Goal: Task Accomplishment & Management: Manage account settings

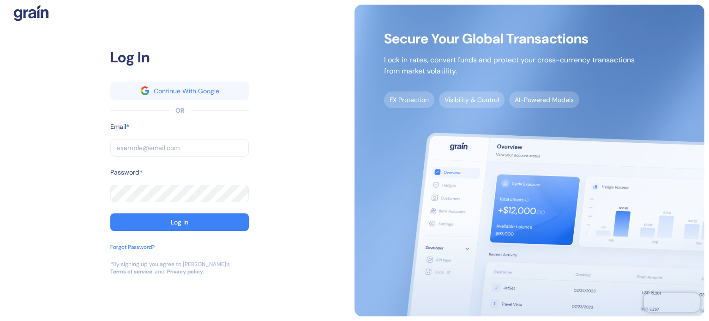
type input "[PERSON_NAME][EMAIL_ADDRESS][PERSON_NAME][DOMAIN_NAME]"
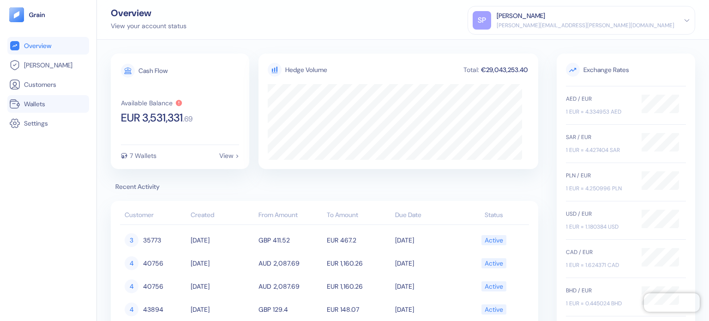
click at [31, 102] on span "Wallets" at bounding box center [34, 103] width 21 height 9
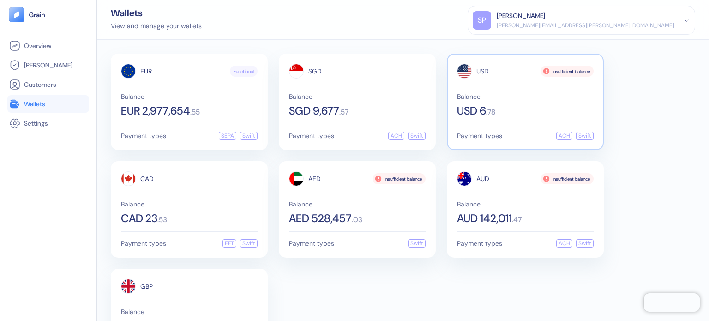
click at [517, 103] on div "Balance USD 6 . 78" at bounding box center [525, 104] width 137 height 23
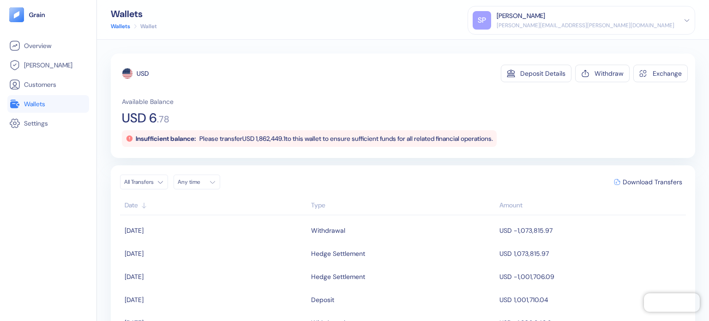
click at [52, 102] on link "Wallets" at bounding box center [48, 103] width 78 height 11
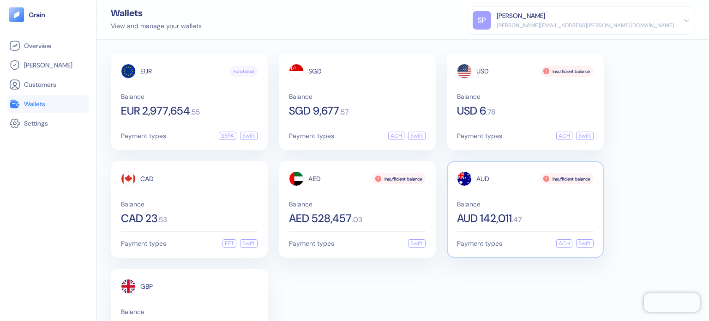
click at [531, 193] on div "AUD Insufficient balance Balance AUD 142,011 . 47" at bounding box center [525, 197] width 137 height 53
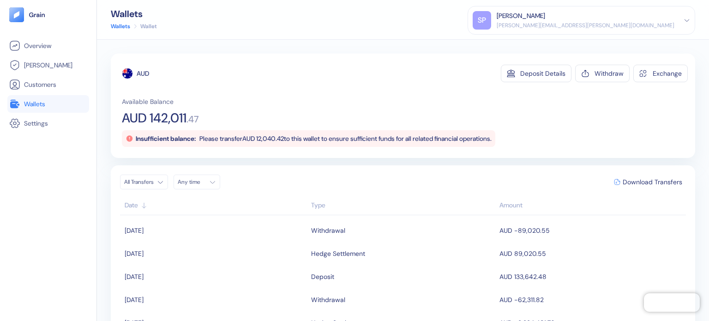
click at [23, 101] on link "Wallets" at bounding box center [48, 103] width 78 height 11
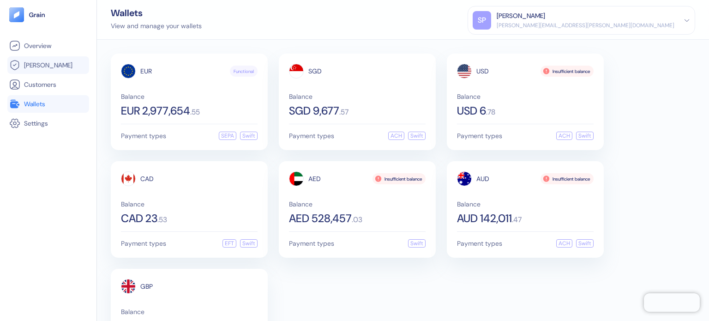
click at [49, 66] on link "[PERSON_NAME]" at bounding box center [48, 65] width 78 height 11
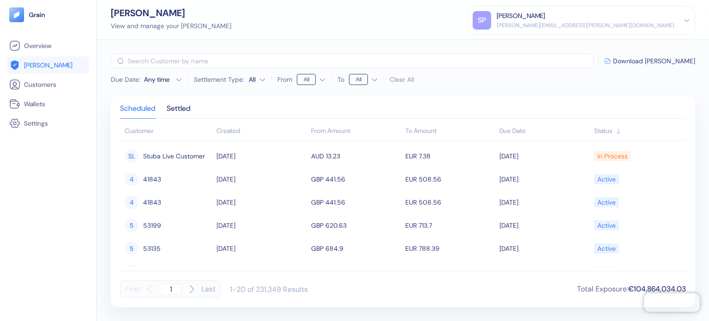
click at [234, 129] on div "Created" at bounding box center [261, 131] width 90 height 10
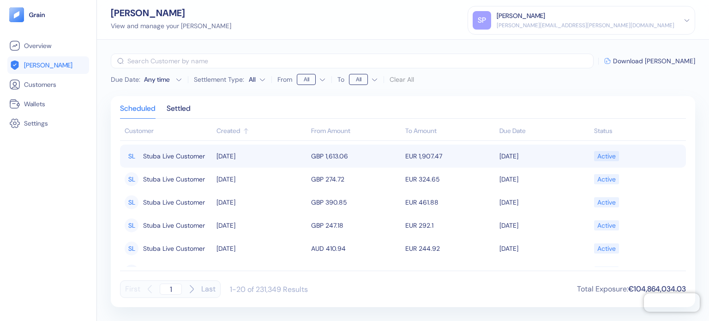
click at [254, 152] on td "[DATE]" at bounding box center [261, 155] width 94 height 23
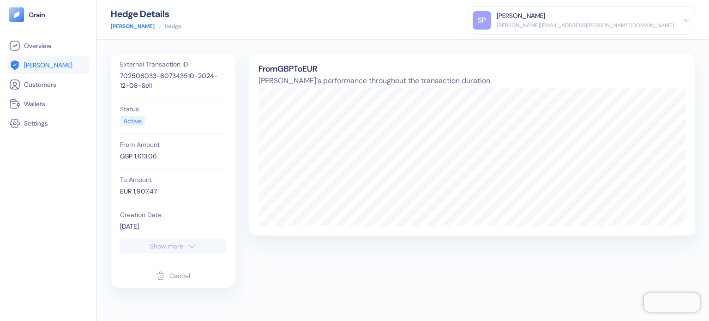
click at [148, 240] on button "Show more" at bounding box center [173, 246] width 106 height 15
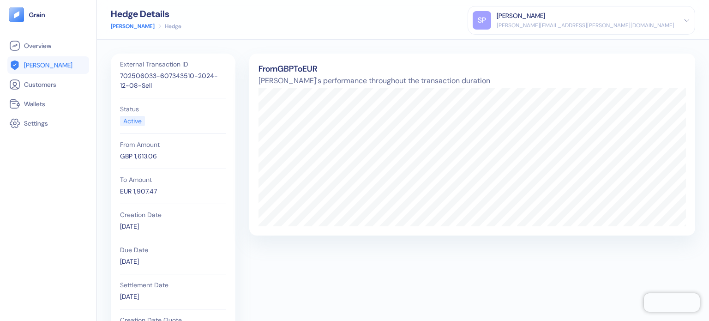
click at [138, 76] on div "702506033-607343510-2024-12-08-Sell" at bounding box center [173, 80] width 106 height 19
copy div "702506033"
click at [197, 131] on div "Status Active" at bounding box center [173, 116] width 106 height 36
click at [143, 156] on div "GBP 1,613.06" at bounding box center [173, 156] width 106 height 10
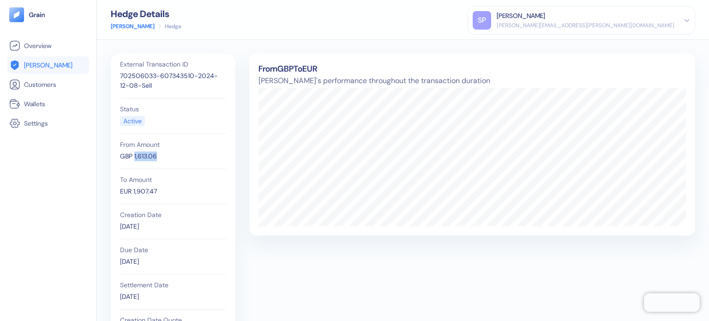
click at [143, 156] on div "GBP 1,613.06" at bounding box center [173, 156] width 106 height 10
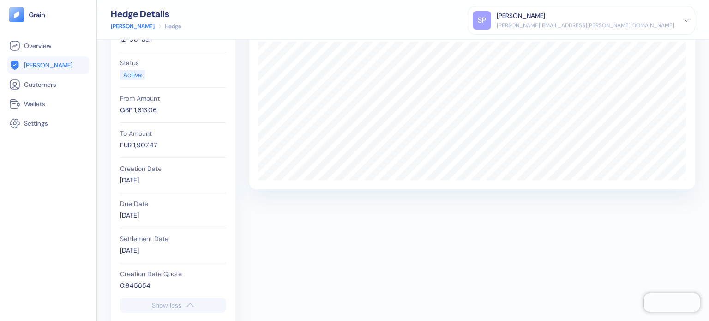
click at [144, 144] on div "EUR 1,907.47" at bounding box center [173, 145] width 106 height 10
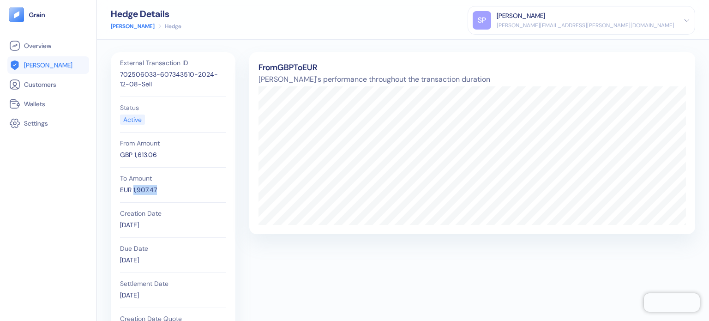
scroll to position [0, 0]
click at [174, 155] on div "GBP 1,613.06" at bounding box center [173, 156] width 106 height 10
click at [54, 75] on ul "Overview [PERSON_NAME] Customers Wallets Settings" at bounding box center [48, 84] width 82 height 95
click at [57, 72] on li "[PERSON_NAME]" at bounding box center [48, 65] width 82 height 18
click at [51, 67] on link "[PERSON_NAME]" at bounding box center [48, 65] width 78 height 11
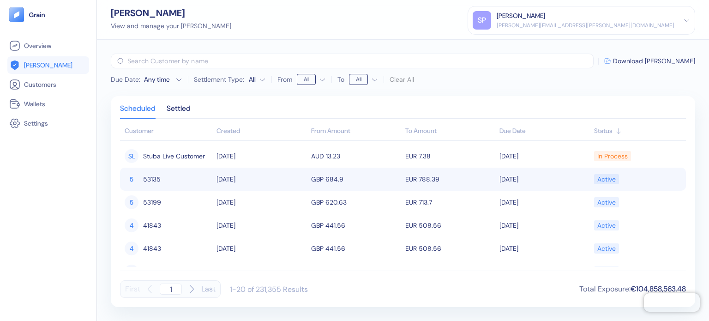
click at [236, 185] on td "[DATE]" at bounding box center [261, 179] width 94 height 23
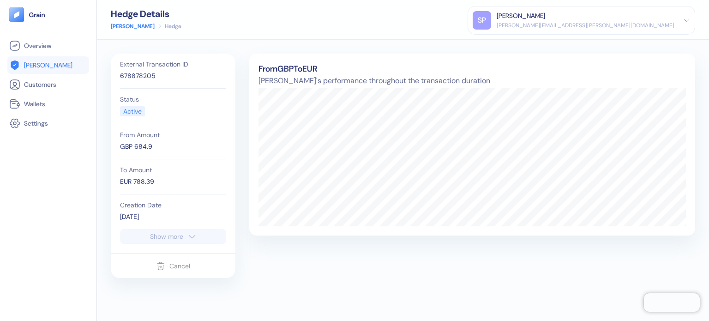
click at [179, 237] on div "Show more" at bounding box center [166, 236] width 33 height 6
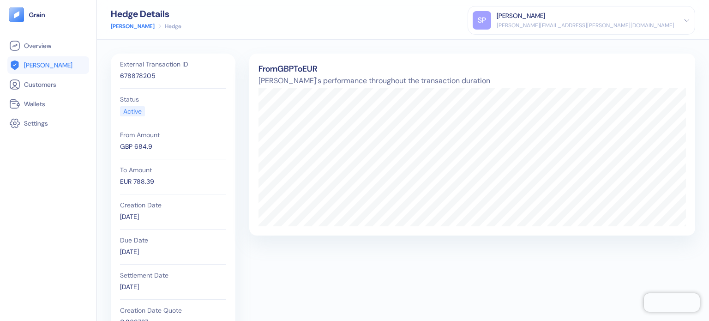
click at [148, 74] on div "678878205" at bounding box center [173, 76] width 106 height 10
click at [146, 184] on div "EUR 788.39" at bounding box center [173, 182] width 106 height 10
click at [139, 81] on div "External Transaction ID 678878205" at bounding box center [173, 71] width 106 height 35
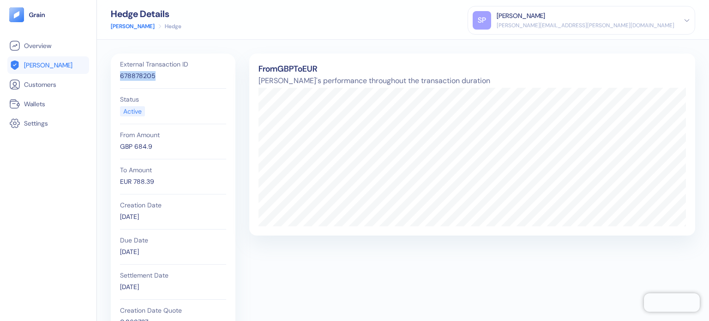
click at [139, 81] on div "External Transaction ID 678878205" at bounding box center [173, 71] width 106 height 35
click at [491, 22] on div "SP" at bounding box center [482, 20] width 18 height 18
drag, startPoint x: 412, startPoint y: 17, endPoint x: 390, endPoint y: 25, distance: 24.3
click at [412, 17] on div "Hedge Details [PERSON_NAME] Hedge [PERSON_NAME] Patil [EMAIL_ADDRESS][PERSON_NA…" at bounding box center [403, 20] width 612 height 40
click at [38, 60] on link "[PERSON_NAME]" at bounding box center [48, 65] width 78 height 11
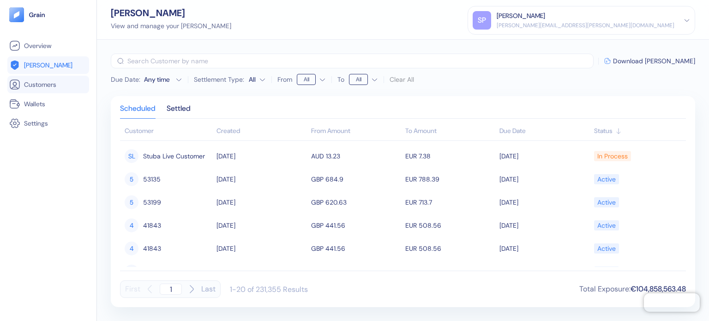
click at [59, 84] on link "Customers" at bounding box center [48, 84] width 78 height 11
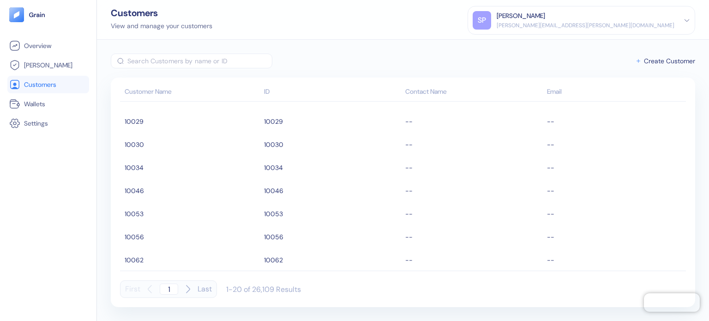
scroll to position [138, 0]
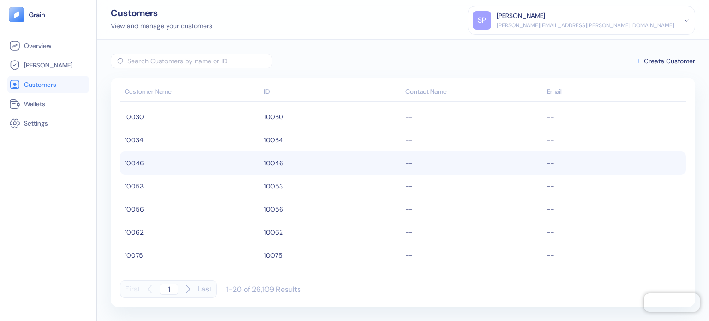
click at [152, 173] on td "10046" at bounding box center [191, 162] width 142 height 23
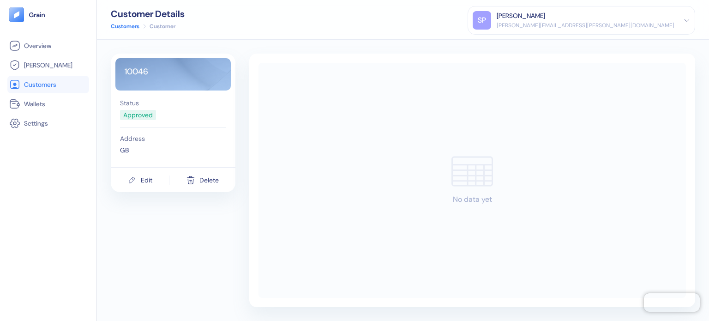
click at [126, 151] on div "GB" at bounding box center [173, 150] width 106 height 10
click at [41, 80] on span "Customers" at bounding box center [40, 84] width 32 height 9
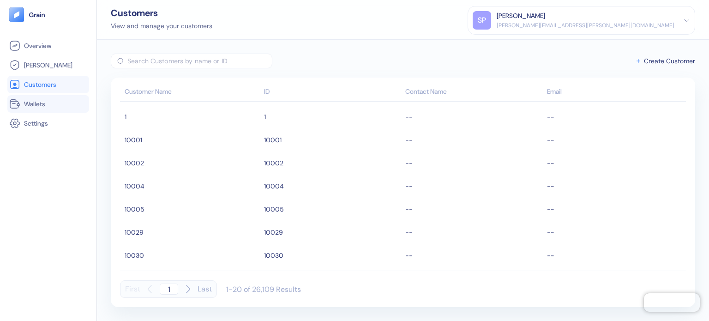
click at [33, 103] on span "Wallets" at bounding box center [34, 103] width 21 height 9
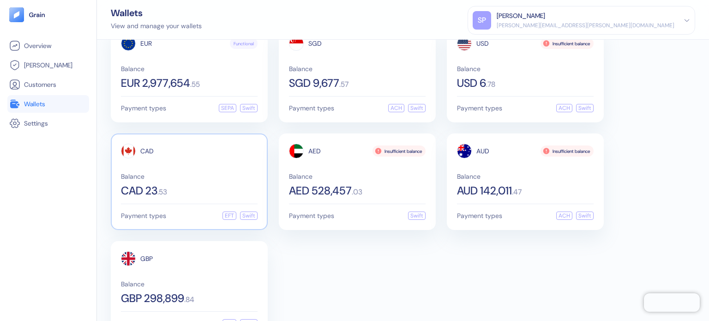
scroll to position [56, 0]
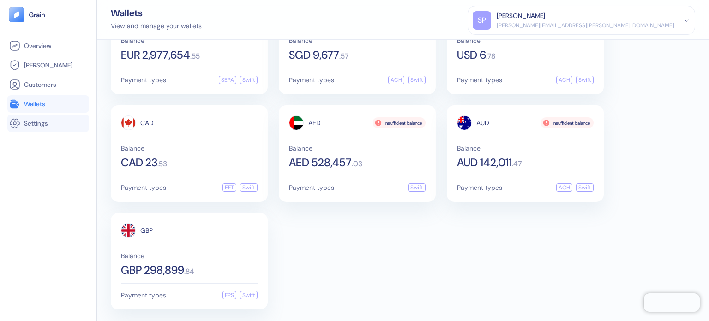
click at [35, 121] on span "Settings" at bounding box center [36, 123] width 24 height 9
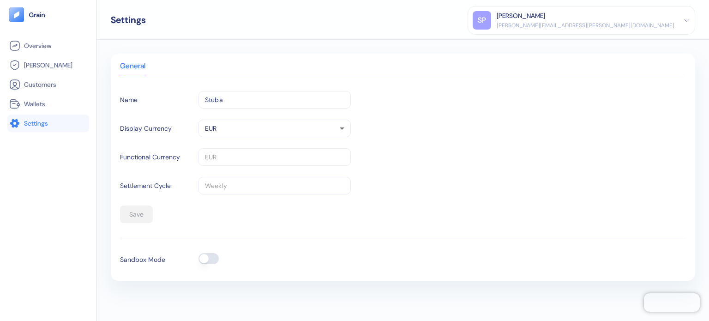
click at [246, 129] on body "Pingdom Check: App Online Overview [PERSON_NAME] Customers Wallets Settings Set…" at bounding box center [354, 160] width 709 height 321
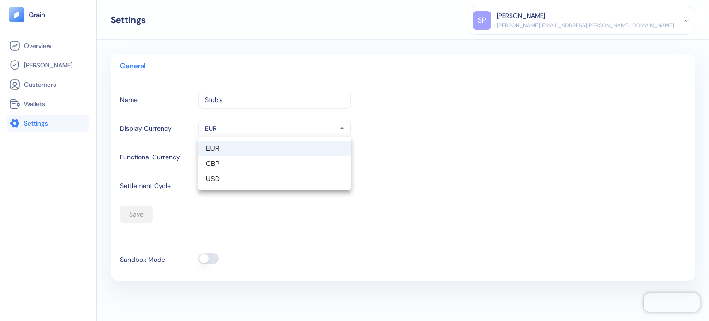
click at [246, 129] on div at bounding box center [354, 160] width 709 height 321
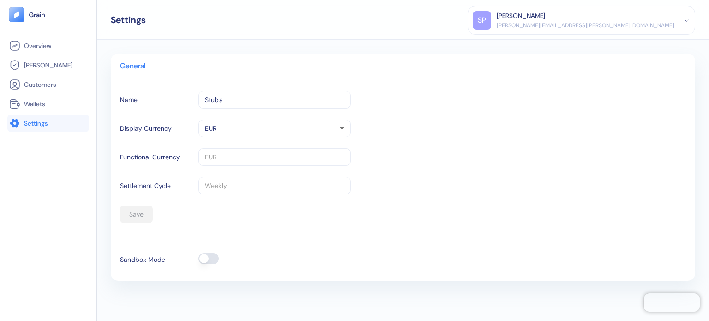
click at [246, 129] on body "Pingdom Check: App Online Overview [PERSON_NAME] Customers Wallets Settings Set…" at bounding box center [354, 160] width 709 height 321
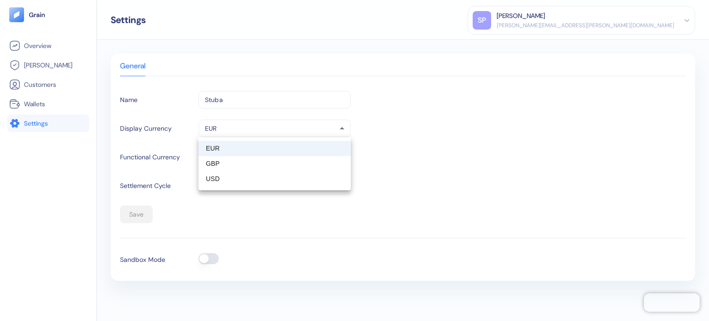
click at [246, 129] on div at bounding box center [354, 160] width 709 height 321
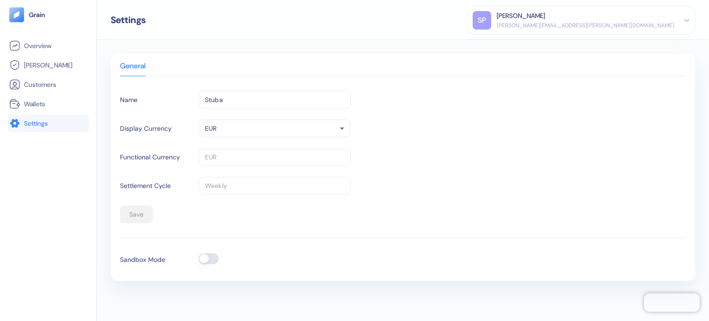
click at [171, 185] on label "Settlement Cycle" at bounding box center [145, 186] width 51 height 10
click at [204, 257] on button "button" at bounding box center [208, 258] width 20 height 11
click at [207, 260] on button "button" at bounding box center [208, 258] width 20 height 11
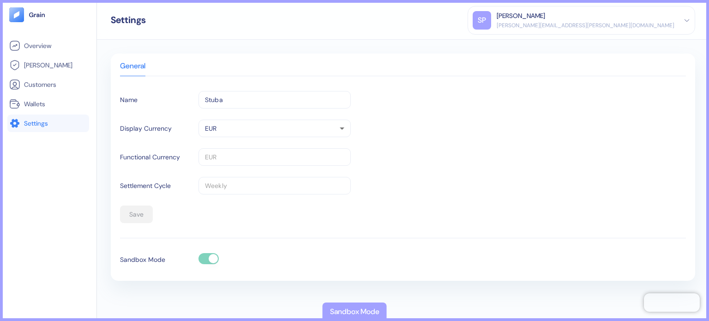
click at [385, 201] on form "Name Stuba ​ Display Currency EUR EUR ​ Functional Currency EUR ​ Settlement Cy…" at bounding box center [403, 157] width 566 height 132
click at [51, 102] on link "Wallets" at bounding box center [48, 103] width 78 height 11
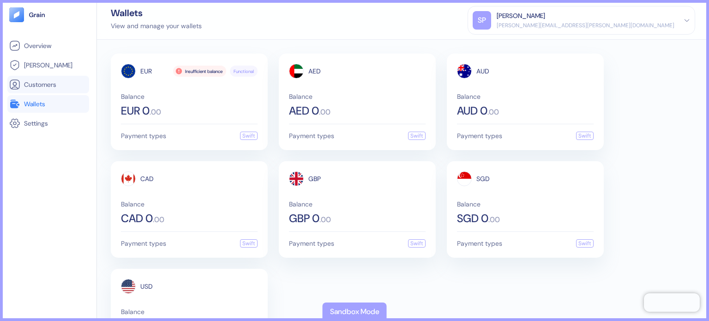
click at [42, 76] on li "Customers" at bounding box center [48, 85] width 82 height 18
click at [41, 84] on span "Customers" at bounding box center [40, 84] width 32 height 9
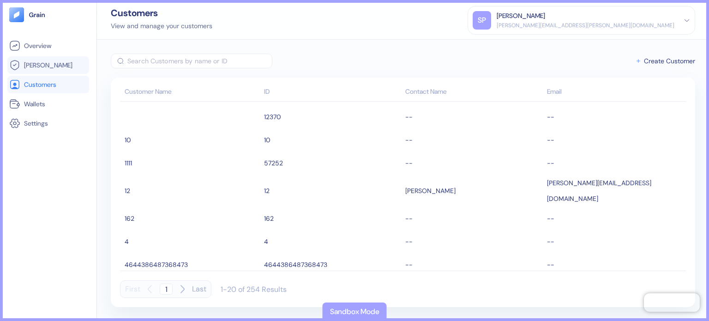
click at [52, 61] on link "[PERSON_NAME]" at bounding box center [48, 65] width 78 height 11
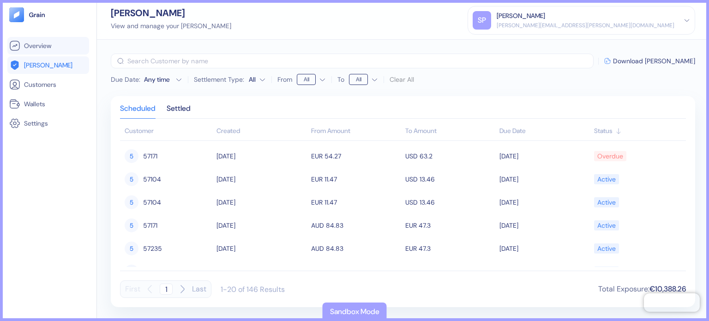
click at [35, 38] on li "Overview" at bounding box center [48, 46] width 82 height 18
click at [48, 48] on span "Overview" at bounding box center [37, 45] width 27 height 9
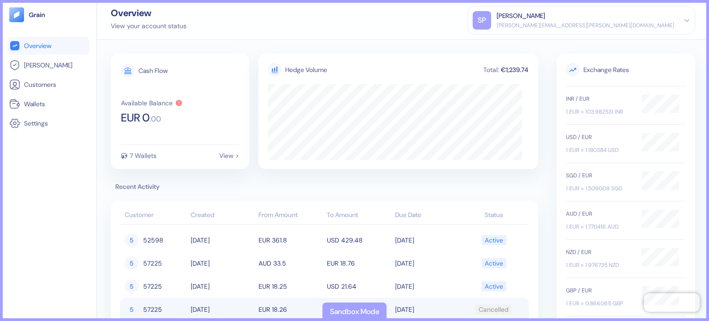
click at [356, 300] on td "USD 21.64" at bounding box center [359, 309] width 68 height 23
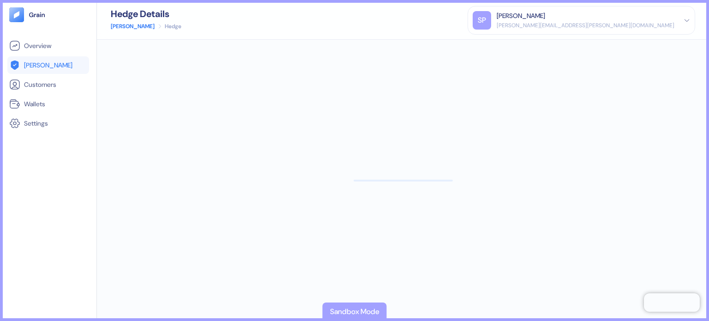
click at [342, 314] on div "Sandbox Mode" at bounding box center [354, 311] width 49 height 11
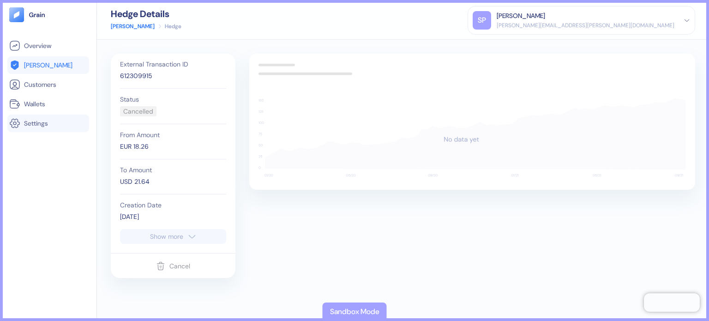
click at [42, 127] on span "Settings" at bounding box center [36, 123] width 24 height 9
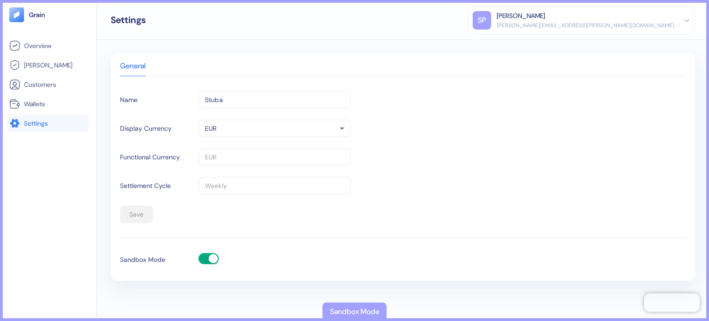
click at [208, 257] on button "button" at bounding box center [208, 258] width 20 height 11
click at [212, 259] on button "button" at bounding box center [208, 258] width 20 height 11
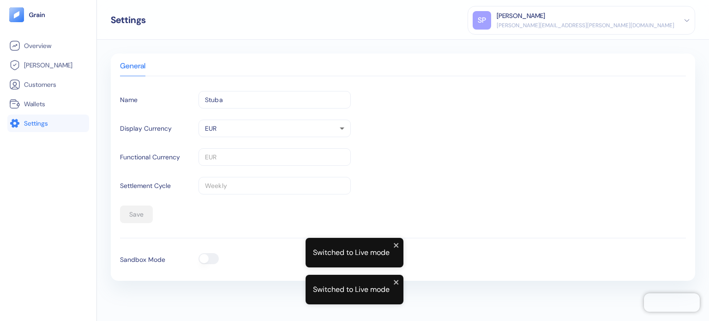
click at [360, 210] on div "Save" at bounding box center [403, 214] width 566 height 18
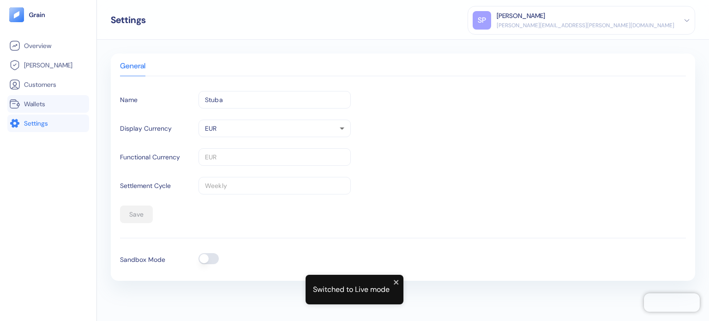
click at [45, 104] on span "Wallets" at bounding box center [34, 103] width 21 height 9
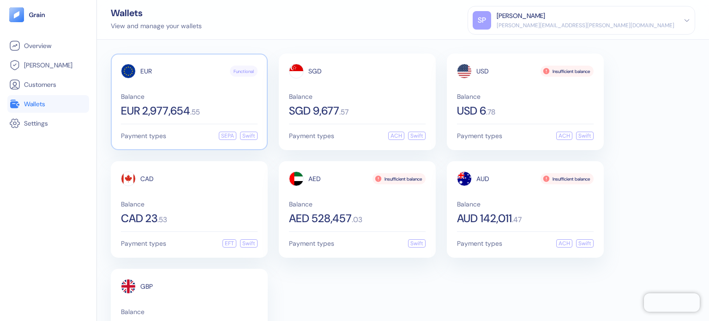
click at [188, 102] on div "Balance EUR 2,977,654 . 55" at bounding box center [189, 104] width 137 height 23
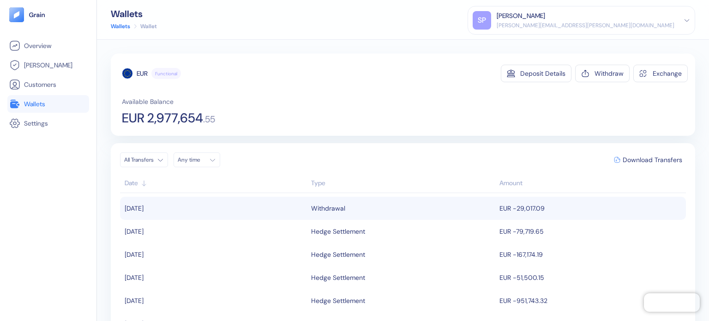
drag, startPoint x: 300, startPoint y: 197, endPoint x: 344, endPoint y: 210, distance: 45.6
click at [344, 210] on div "Withdrawal" at bounding box center [403, 208] width 184 height 16
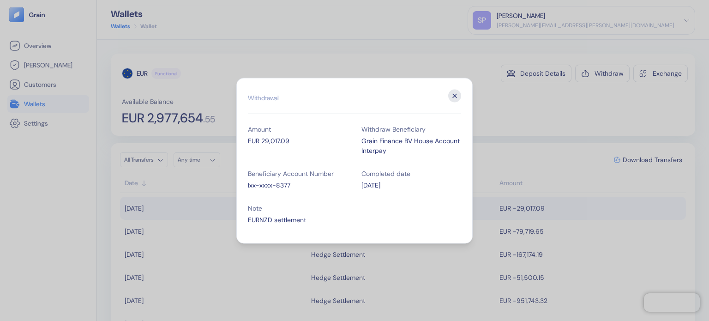
click at [460, 92] on button "Close" at bounding box center [454, 95] width 13 height 13
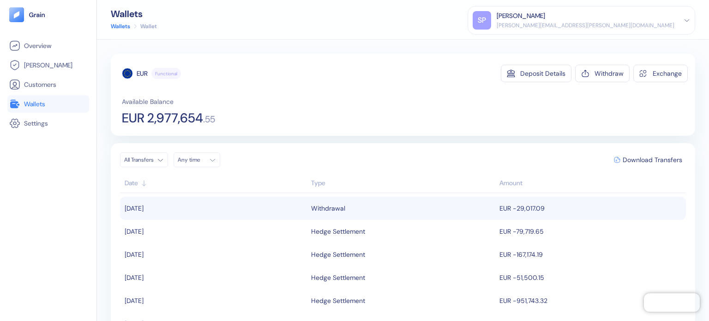
click at [57, 97] on li "Wallets" at bounding box center [48, 104] width 82 height 18
click at [54, 103] on link "Wallets" at bounding box center [48, 103] width 78 height 11
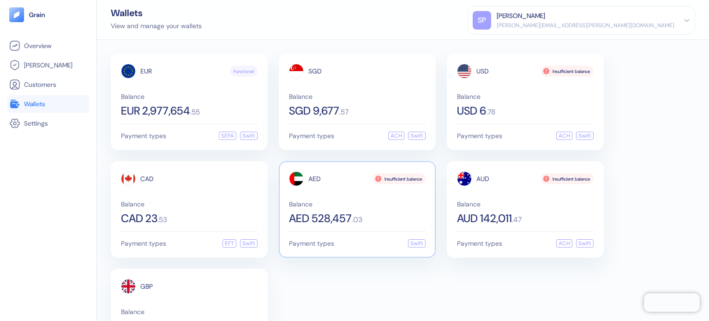
click at [350, 209] on div "Balance AED 528,457 . 03" at bounding box center [357, 212] width 137 height 23
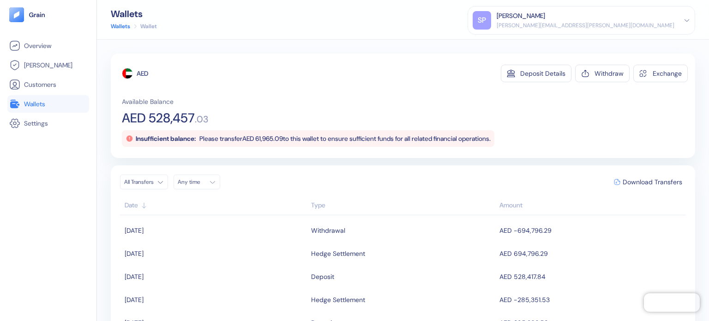
click at [61, 107] on link "Wallets" at bounding box center [48, 103] width 78 height 11
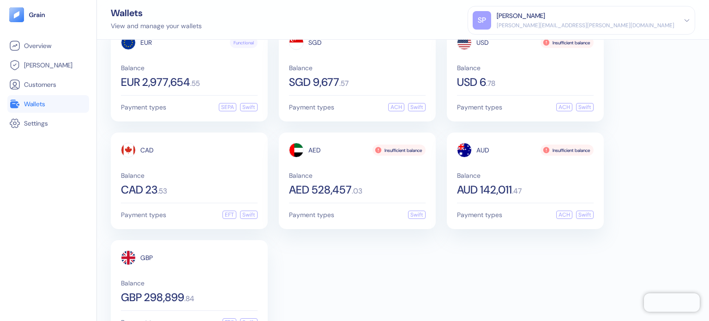
scroll to position [56, 0]
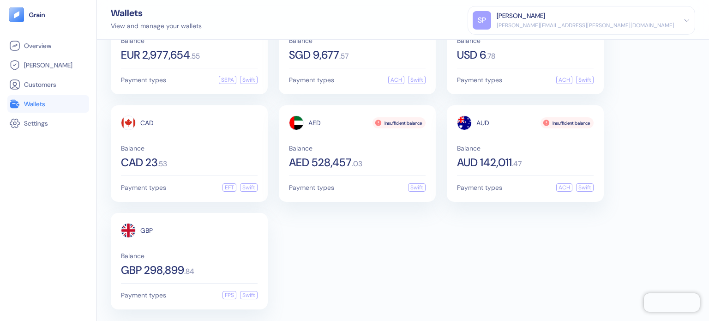
click at [605, 319] on div "EUR Functional Balance EUR 2,977,654 . 55 Payment types SEPA Swift SGD Balance …" at bounding box center [403, 180] width 612 height 281
drag, startPoint x: 335, startPoint y: 252, endPoint x: 351, endPoint y: 264, distance: 20.1
click at [335, 252] on div "EUR Functional Balance EUR 2,977,654 . 55 Payment types SEPA Swift SGD Balance …" at bounding box center [403, 154] width 584 height 312
